Goal: Find specific page/section: Find specific page/section

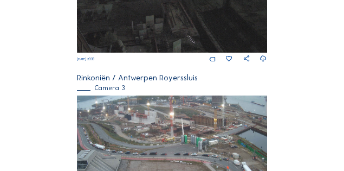
scroll to position [361, 0]
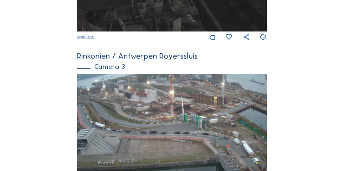
click at [168, 109] on img at bounding box center [172, 127] width 190 height 107
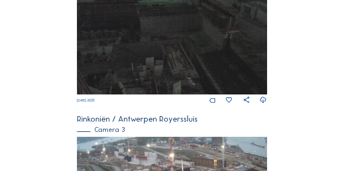
scroll to position [513, 0]
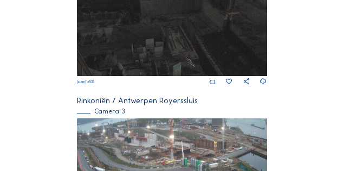
click at [168, 118] on img at bounding box center [172, 171] width 190 height 107
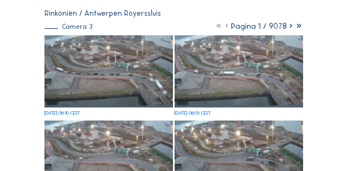
scroll to position [54, 0]
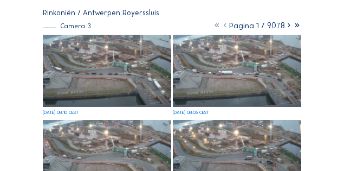
click at [126, 77] on img at bounding box center [107, 71] width 128 height 72
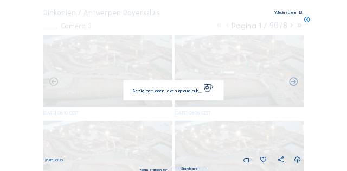
click at [126, 77] on img at bounding box center [173, 85] width 243 height 137
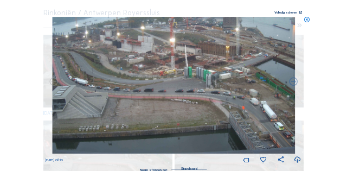
click at [300, 13] on icon at bounding box center [299, 12] width 3 height 3
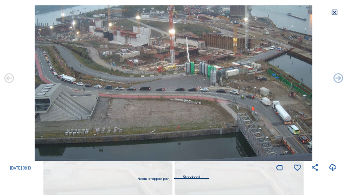
click at [333, 11] on icon at bounding box center [334, 13] width 8 height 8
